Goal: Task Accomplishment & Management: Manage account settings

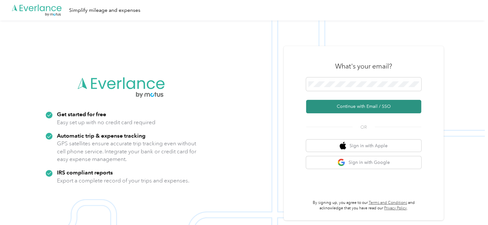
click at [358, 106] on button "Continue with Email / SSO" at bounding box center [363, 106] width 115 height 13
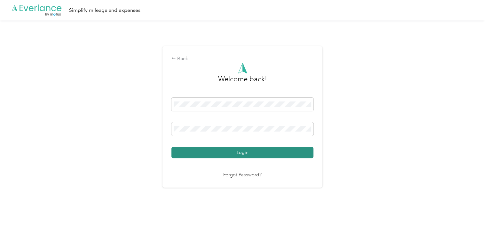
click at [240, 151] on button "Login" at bounding box center [242, 152] width 142 height 11
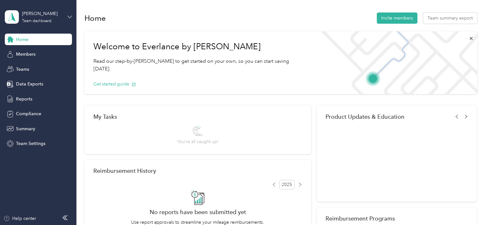
click at [68, 15] on icon at bounding box center [69, 17] width 4 height 4
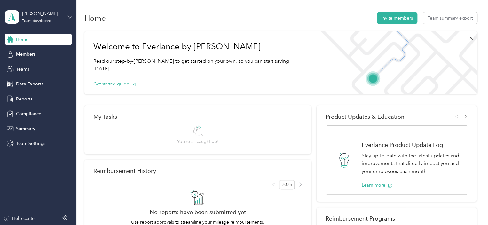
click at [37, 67] on div "Personal dashboard" at bounding box center [72, 66] width 126 height 11
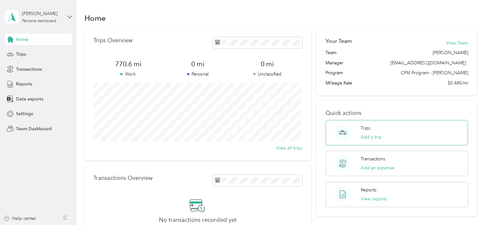
click at [364, 126] on p "Trips" at bounding box center [366, 128] width 10 height 7
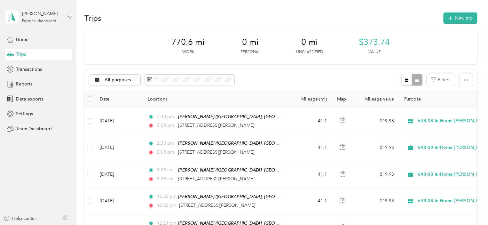
click at [70, 17] on icon at bounding box center [69, 17] width 4 height 2
click at [43, 49] on div "Team dashboard" at bounding box center [27, 52] width 34 height 7
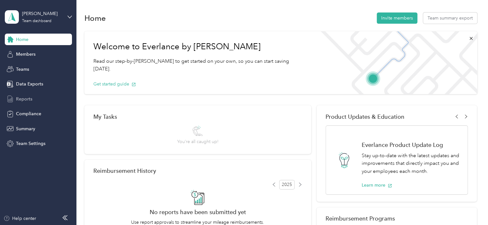
click at [22, 97] on span "Reports" at bounding box center [24, 99] width 16 height 7
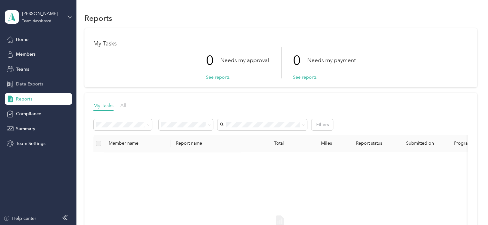
click at [27, 85] on span "Data Exports" at bounding box center [29, 84] width 27 height 7
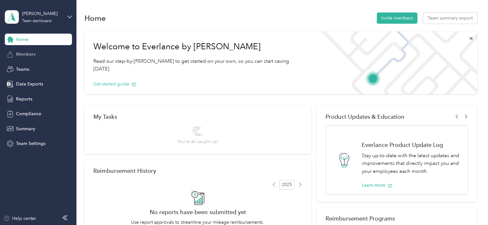
click at [23, 56] on span "Members" at bounding box center [25, 54] width 19 height 7
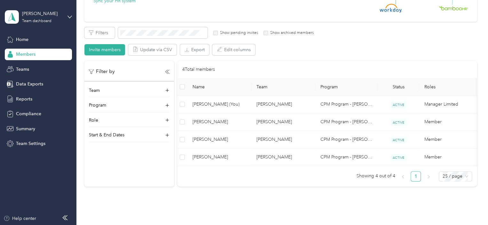
scroll to position [96, 0]
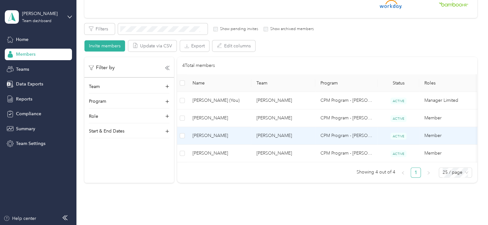
click at [194, 134] on span "Tori Visser" at bounding box center [219, 135] width 54 height 7
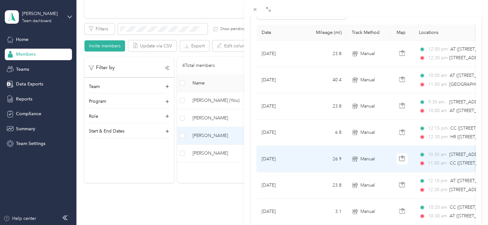
scroll to position [96, 0]
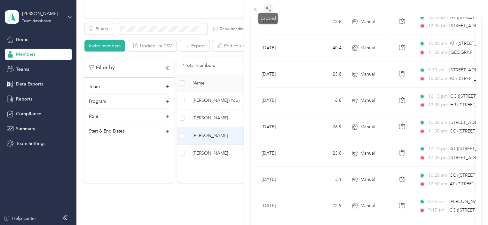
click at [267, 8] on icon at bounding box center [268, 9] width 5 height 5
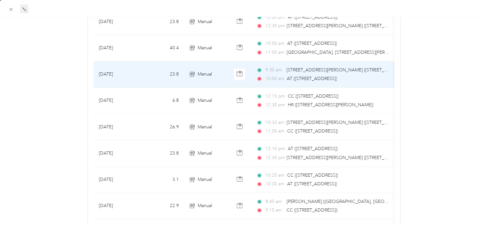
scroll to position [128, 0]
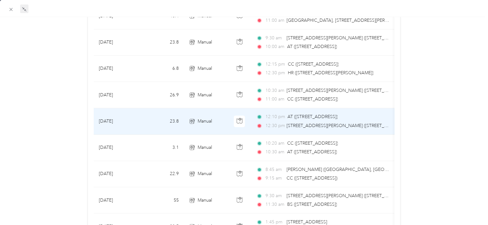
click at [120, 120] on td "Sep 18, 2025" at bounding box center [118, 121] width 48 height 26
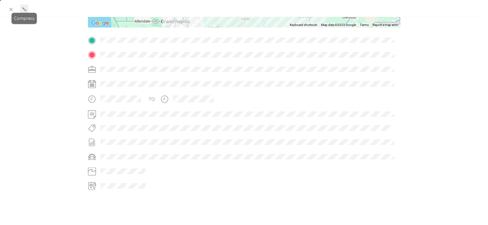
click at [24, 9] on icon at bounding box center [23, 8] width 2 height 2
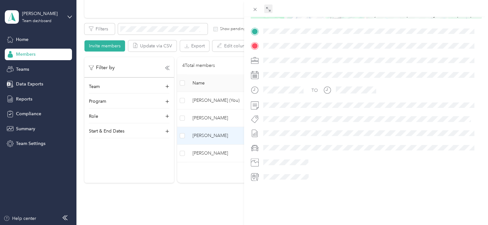
scroll to position [144, 0]
click at [256, 11] on icon at bounding box center [254, 9] width 5 height 5
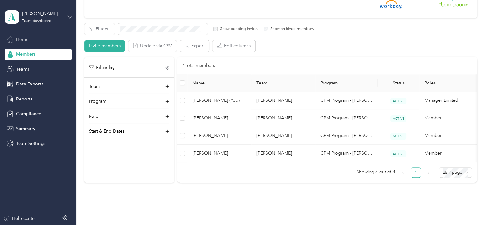
click at [25, 39] on span "Home" at bounding box center [22, 39] width 12 height 7
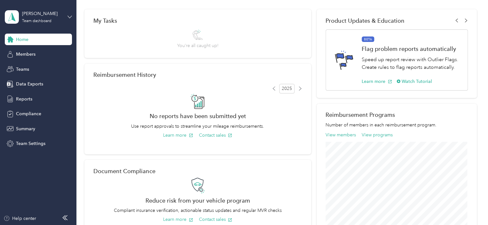
click at [68, 16] on icon at bounding box center [69, 17] width 4 height 2
click at [39, 68] on div "Personal dashboard" at bounding box center [72, 66] width 126 height 11
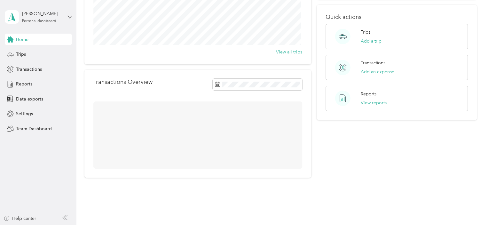
scroll to position [93, 0]
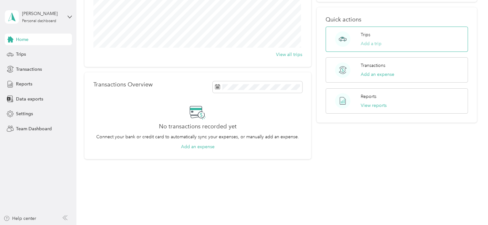
click at [366, 43] on button "Add a trip" at bounding box center [371, 43] width 21 height 7
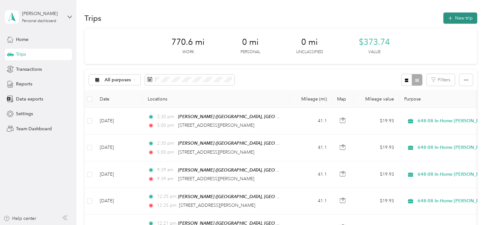
click at [451, 18] on icon "button" at bounding box center [449, 18] width 7 height 7
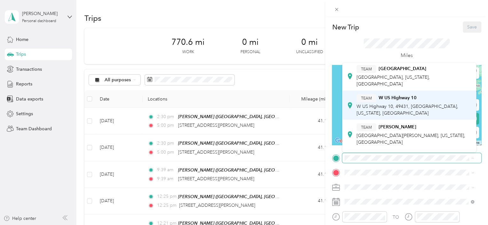
scroll to position [128, 0]
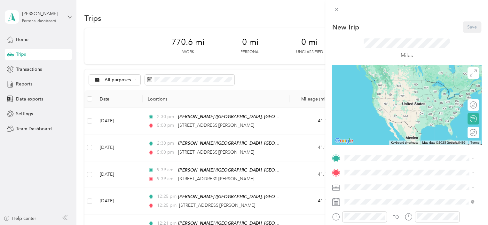
click at [376, 124] on div "TEAM Stanton" at bounding box center [413, 124] width 115 height 8
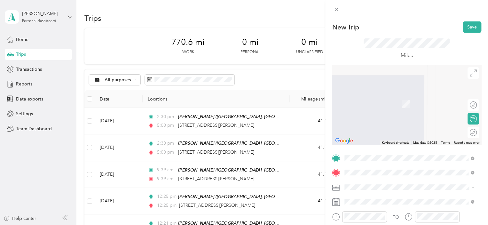
click at [380, 97] on span "478 East 16th Street Holland, Michigan 49423, United States" at bounding box center [388, 95] width 64 height 6
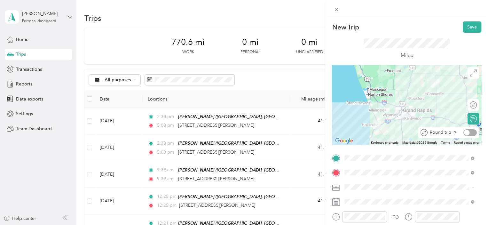
click at [464, 132] on div at bounding box center [467, 132] width 6 height 6
click at [367, 167] on li "Catholic Charities - West Michigan" at bounding box center [409, 168] width 134 height 18
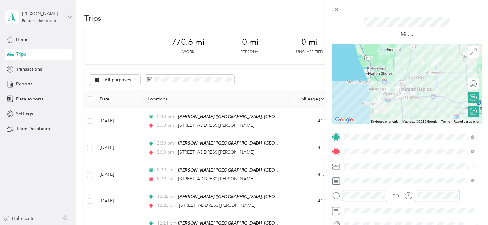
scroll to position [32, 0]
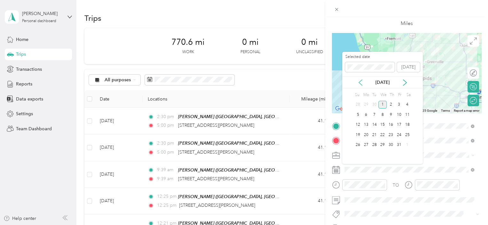
click at [362, 82] on icon at bounding box center [360, 82] width 6 height 6
click at [399, 134] on div "26" at bounding box center [399, 135] width 8 height 8
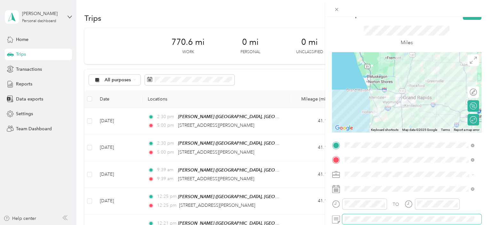
scroll to position [0, 0]
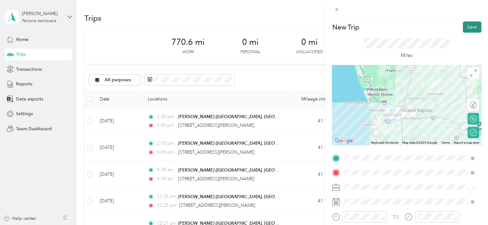
click at [463, 26] on button "Save" at bounding box center [472, 26] width 19 height 11
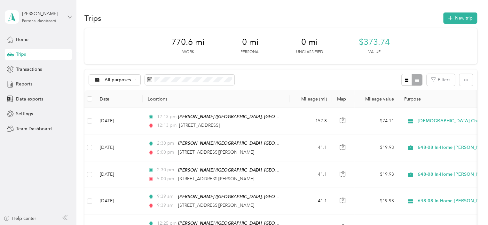
click at [68, 17] on icon at bounding box center [69, 17] width 4 height 4
click at [43, 50] on div "Team dashboard" at bounding box center [27, 52] width 34 height 7
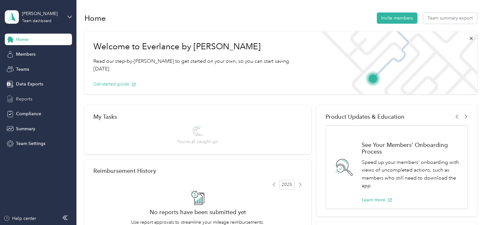
click at [27, 96] on span "Reports" at bounding box center [24, 99] width 16 height 7
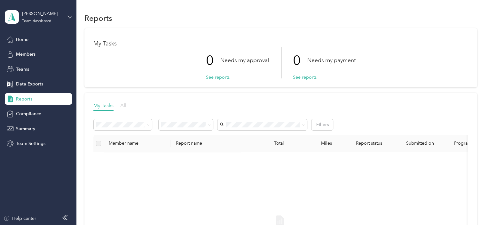
click at [124, 105] on span "All" at bounding box center [123, 105] width 6 height 6
click at [31, 84] on span "Data Exports" at bounding box center [29, 84] width 27 height 7
